Goal: Task Accomplishment & Management: Complete application form

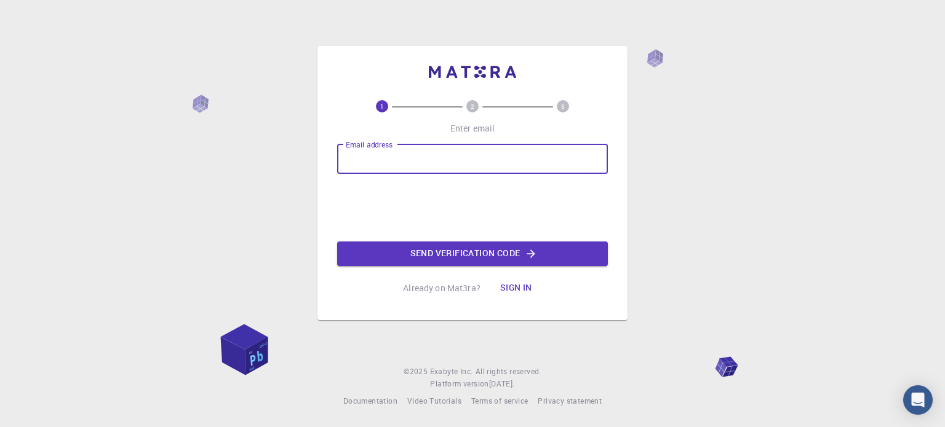
click at [410, 169] on input "Email address" at bounding box center [472, 160] width 271 height 30
type input "[EMAIL_ADDRESS][DOMAIN_NAME]"
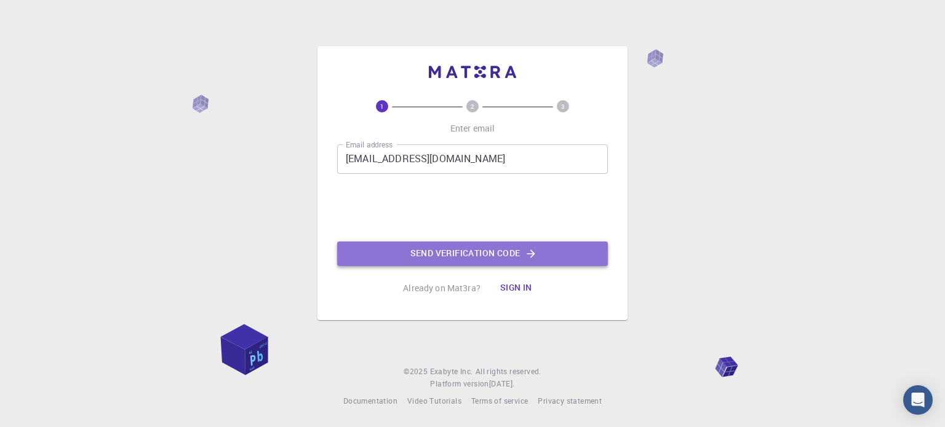
click at [435, 248] on button "Send verification code" at bounding box center [472, 254] width 271 height 25
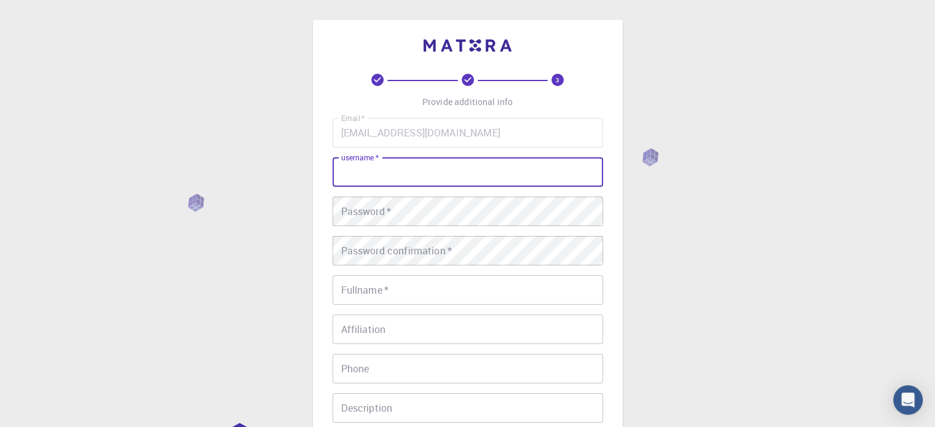
click at [405, 174] on input "username   *" at bounding box center [468, 172] width 271 height 30
type input "sumit"
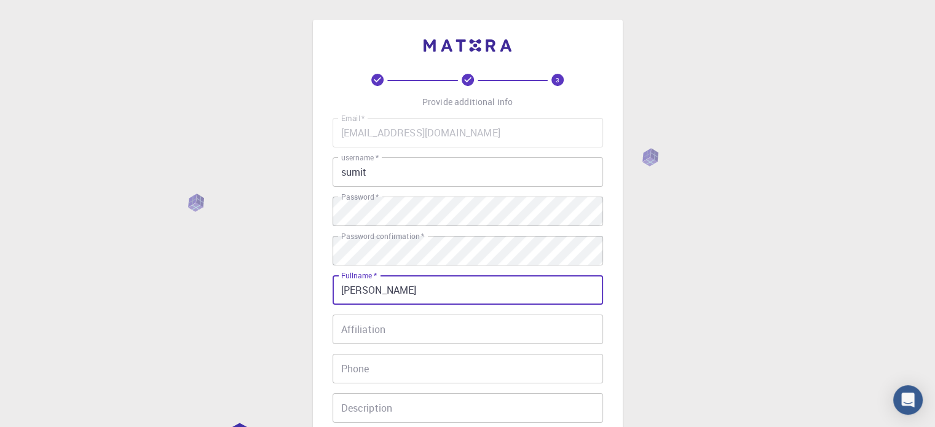
type input "[PERSON_NAME]"
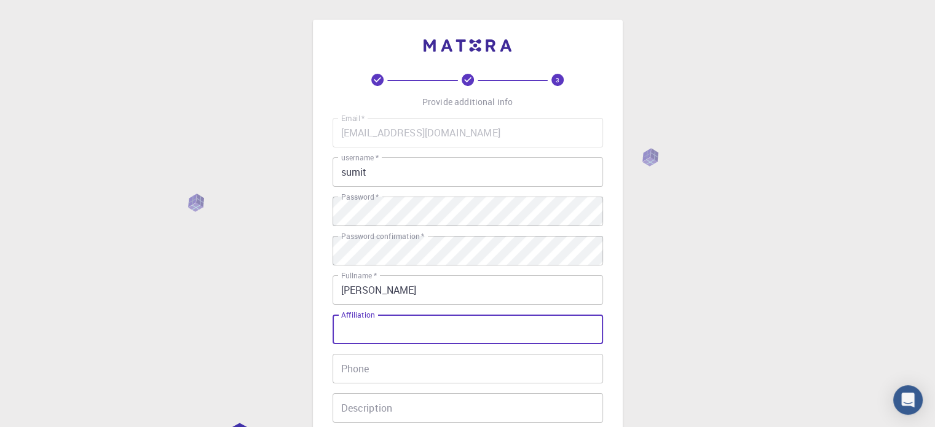
click at [374, 315] on input "Affiliation" at bounding box center [468, 330] width 271 height 30
type input "p"
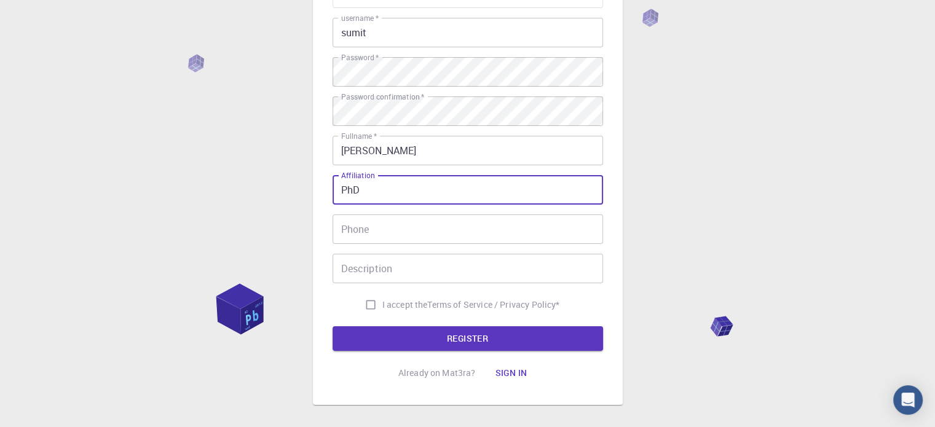
scroll to position [140, 0]
type input "PhD"
click at [384, 228] on input "Phone" at bounding box center [468, 229] width 271 height 30
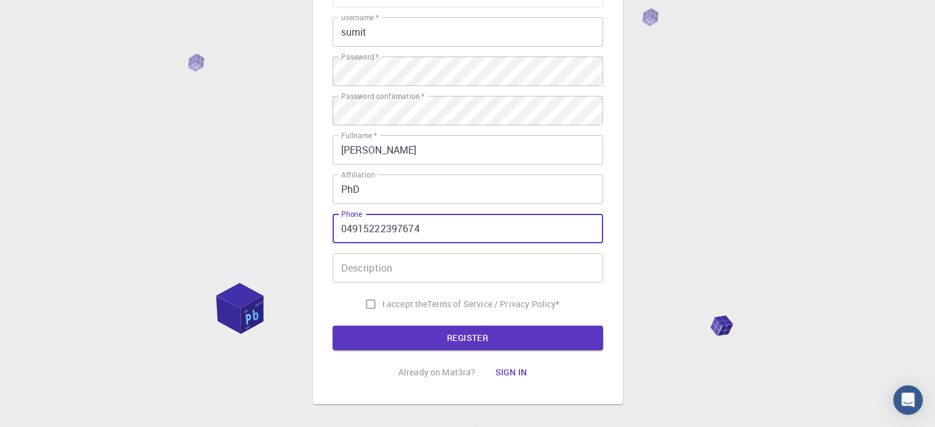
click at [350, 229] on input "04915222397674" at bounding box center [468, 229] width 271 height 30
click at [345, 228] on input "04915222397674" at bounding box center [468, 229] width 271 height 30
type input "4915222397674"
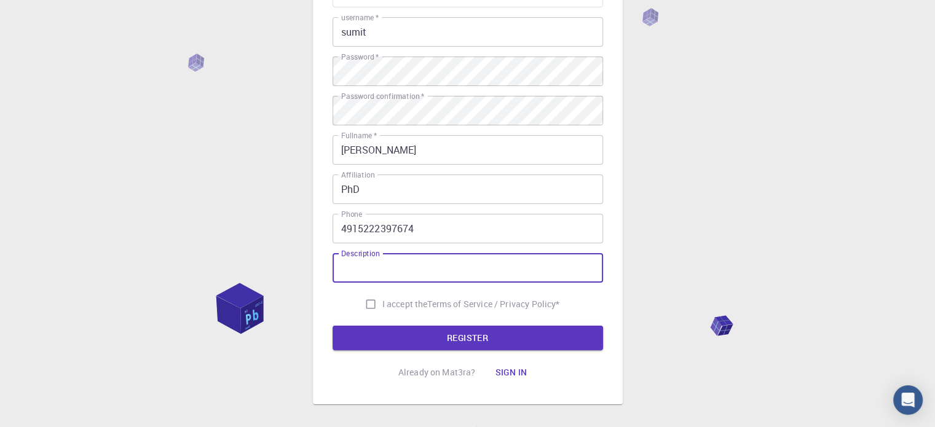
click at [399, 265] on input "Description" at bounding box center [468, 268] width 271 height 30
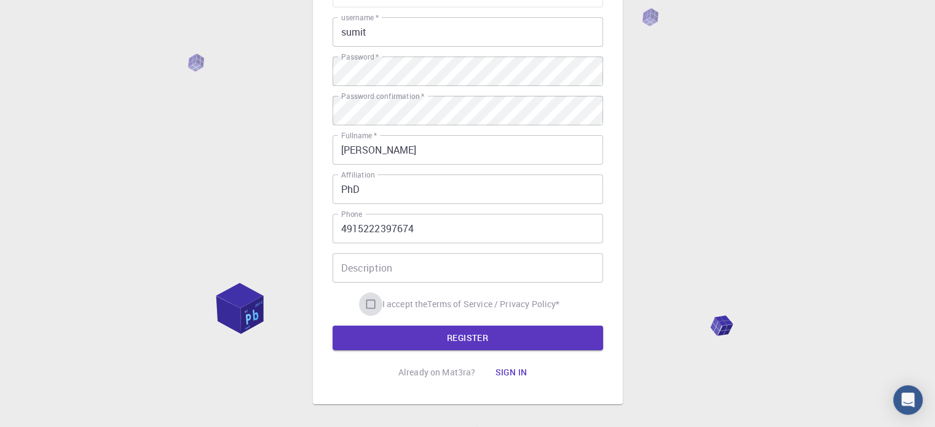
click at [365, 303] on input "I accept the Terms of Service / Privacy Policy *" at bounding box center [370, 304] width 23 height 23
checkbox input "true"
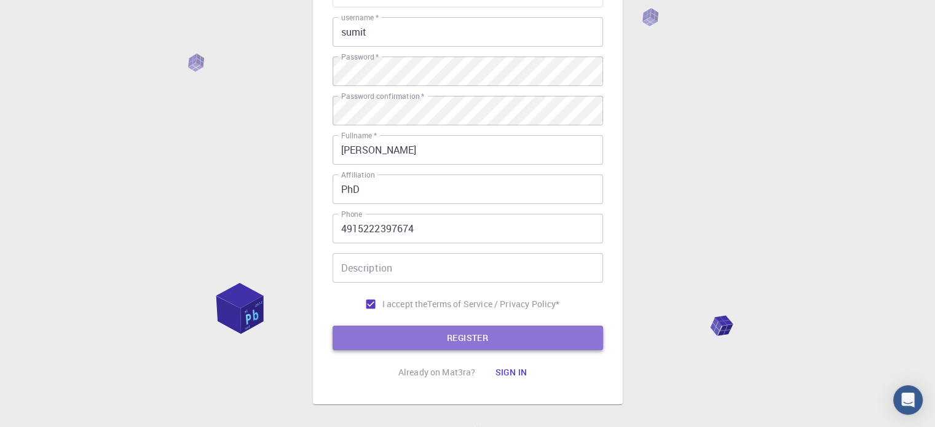
click at [445, 339] on button "REGISTER" at bounding box center [468, 338] width 271 height 25
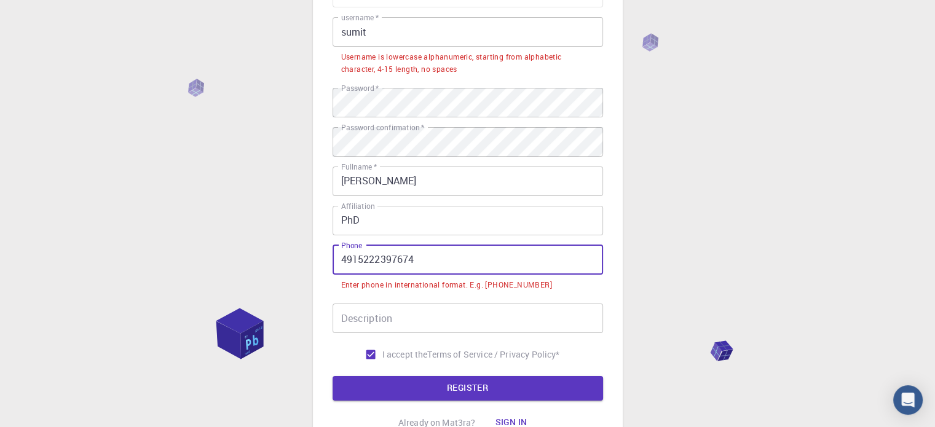
click at [338, 255] on input "4915222397674" at bounding box center [468, 260] width 271 height 30
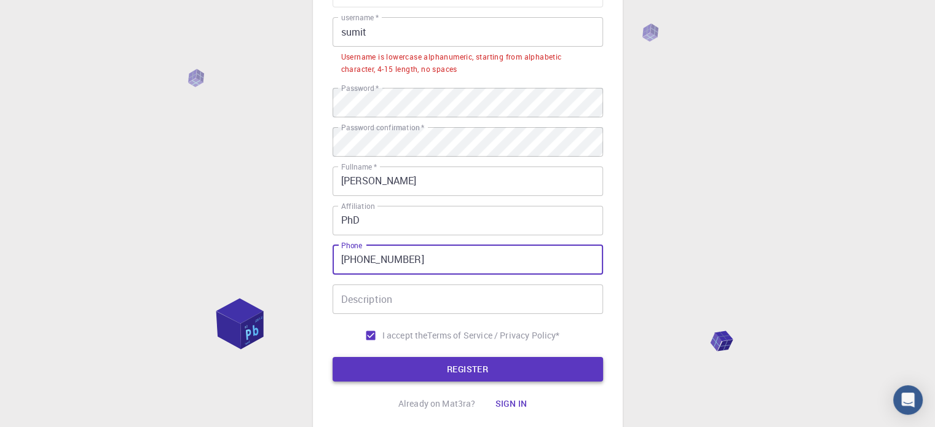
type input "[PHONE_NUMBER]"
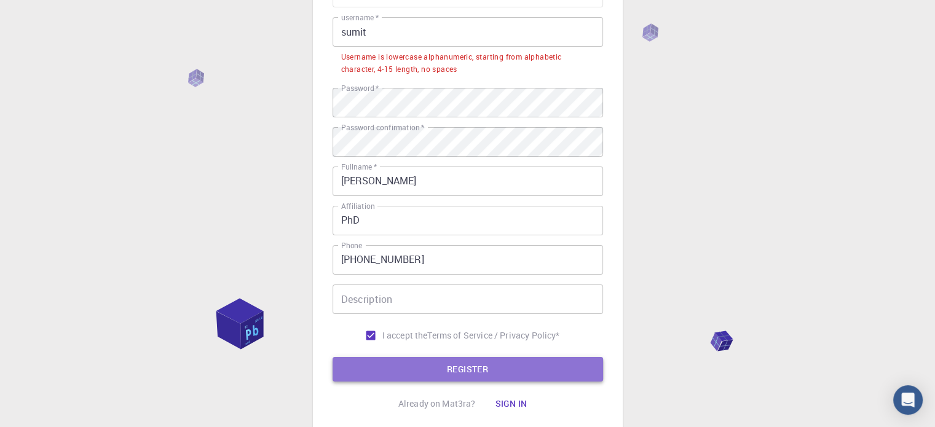
click at [426, 364] on button "REGISTER" at bounding box center [468, 369] width 271 height 25
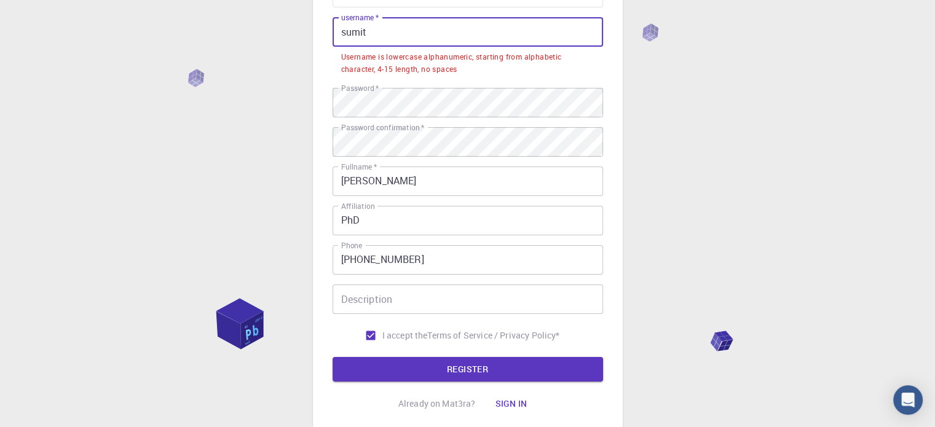
click at [375, 24] on input "sumit" at bounding box center [468, 32] width 271 height 30
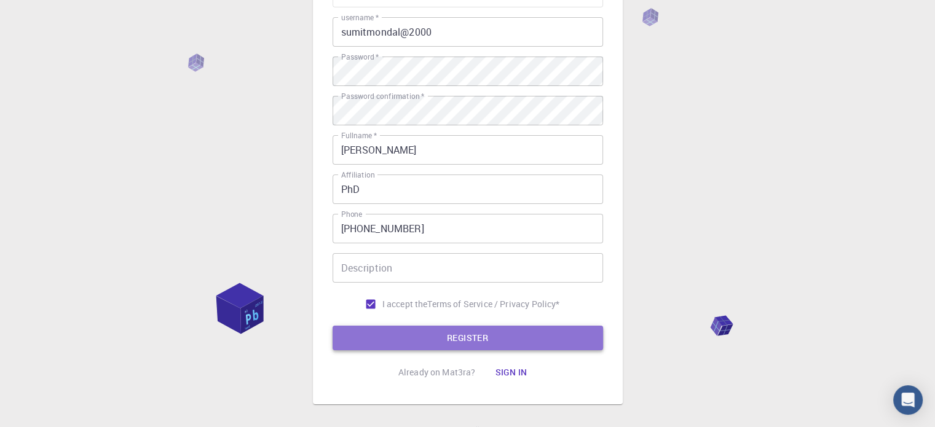
click at [466, 346] on button "REGISTER" at bounding box center [468, 338] width 271 height 25
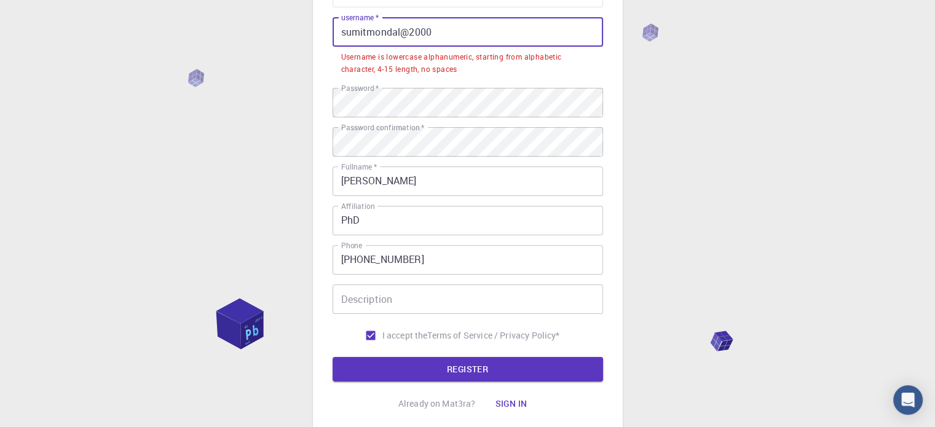
click at [442, 30] on input "sumitmondal@2000" at bounding box center [468, 32] width 271 height 30
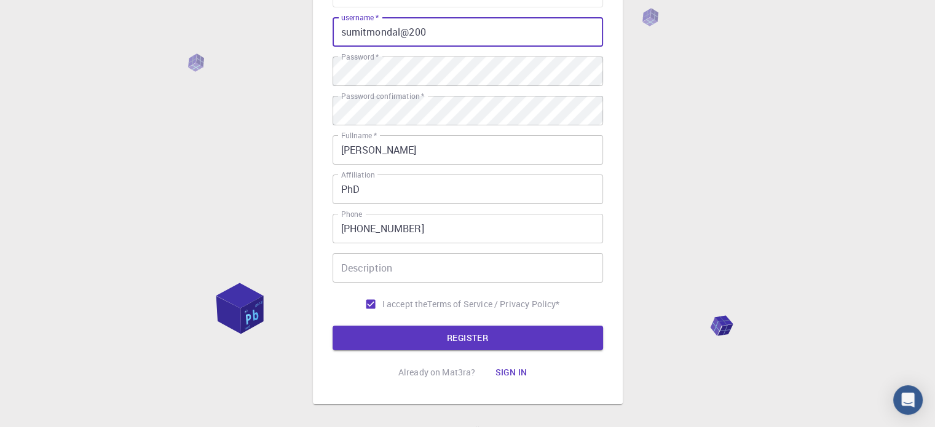
click at [333, 326] on button "REGISTER" at bounding box center [468, 338] width 271 height 25
type input "s"
